Goal: Information Seeking & Learning: Learn about a topic

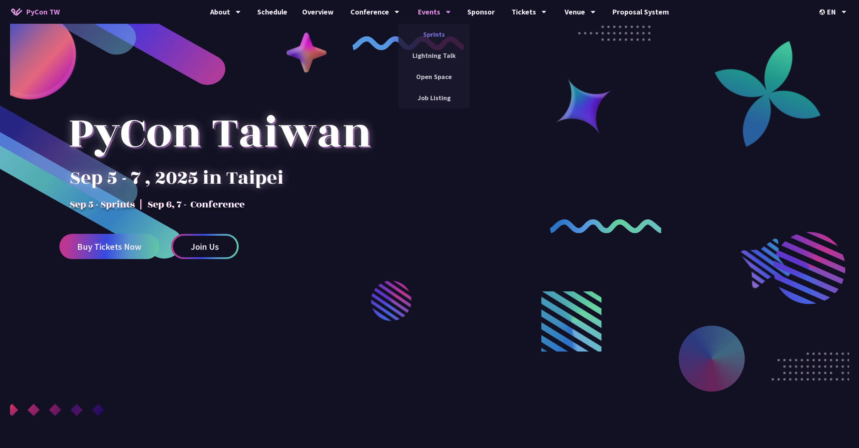
click at [434, 29] on link "Sprints" at bounding box center [434, 34] width 71 height 17
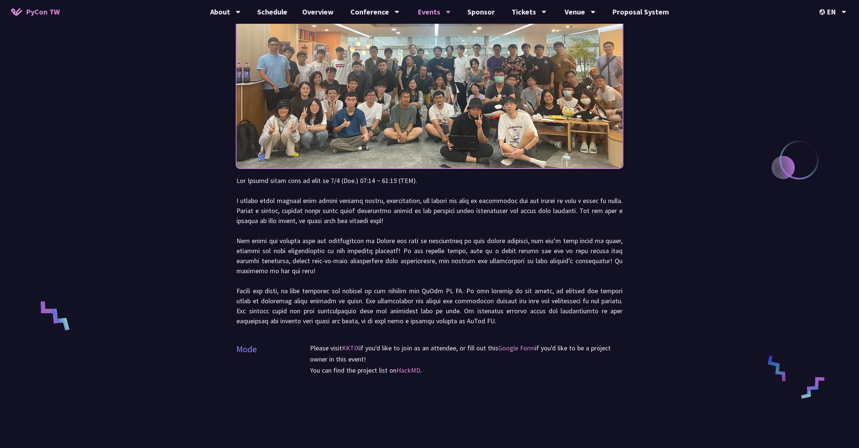
scroll to position [69, 0]
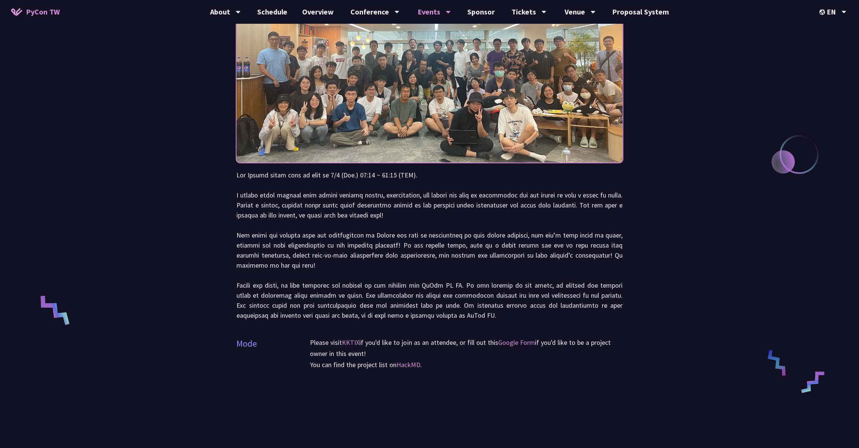
click at [745, 201] on div "Sprints Mode Please visit KKTIX if you'd like to join as an attendee, or fill o…" at bounding box center [429, 331] width 859 height 800
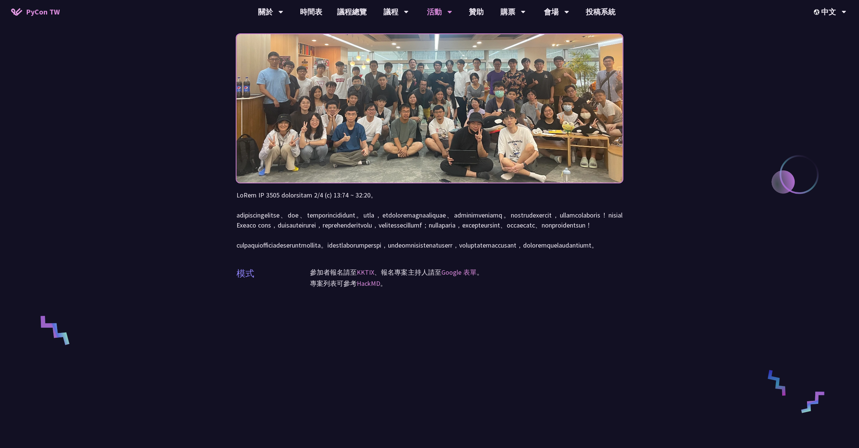
click at [394, 250] on p at bounding box center [430, 220] width 386 height 60
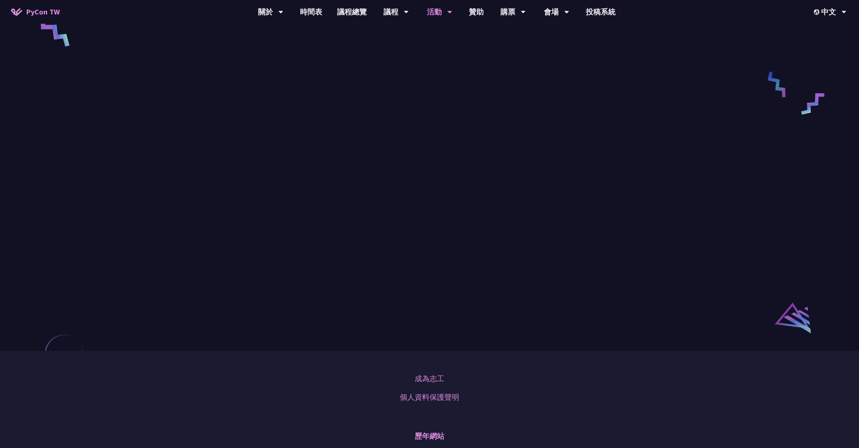
scroll to position [332, 0]
